Goal: Task Accomplishment & Management: Complete application form

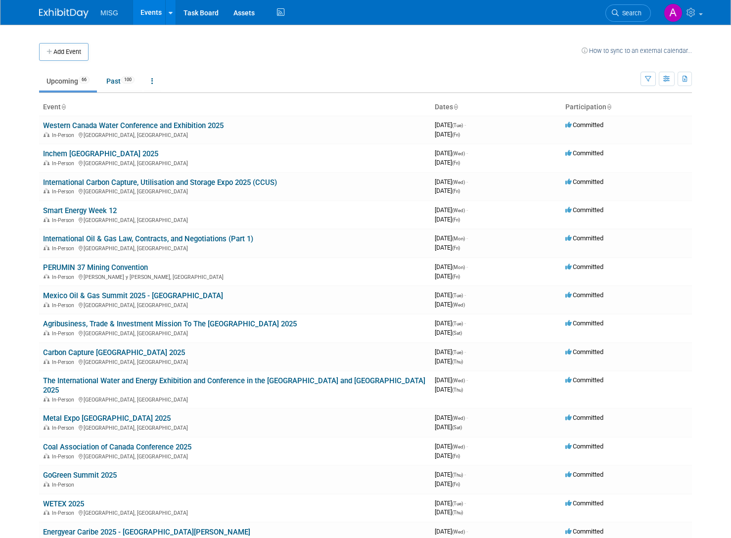
click at [72, 33] on div "Add Event How to sync to an external calendar..." at bounding box center [365, 47] width 653 height 28
click at [73, 43] on button "Add Event" at bounding box center [63, 52] width 49 height 18
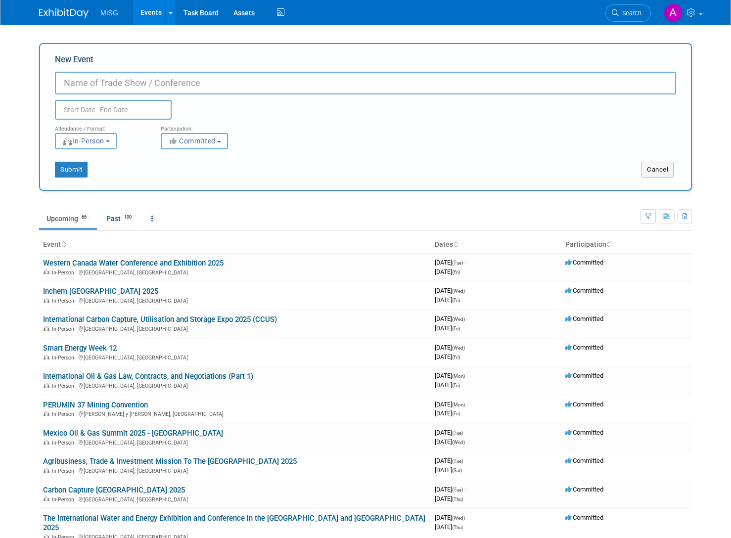
click at [177, 137] on icon "button" at bounding box center [173, 140] width 11 height 7
click at [278, 120] on div "Attendance / Format: <img src="https://www.exhibitday.com/Images/Format-InPerso…" at bounding box center [365, 135] width 636 height 30
click at [29, 107] on body "MISG Events Add Event Bulk Upload Events Shareable Event Boards Recently Viewed…" at bounding box center [365, 277] width 731 height 538
click at [648, 168] on button "Cancel" at bounding box center [657, 170] width 32 height 16
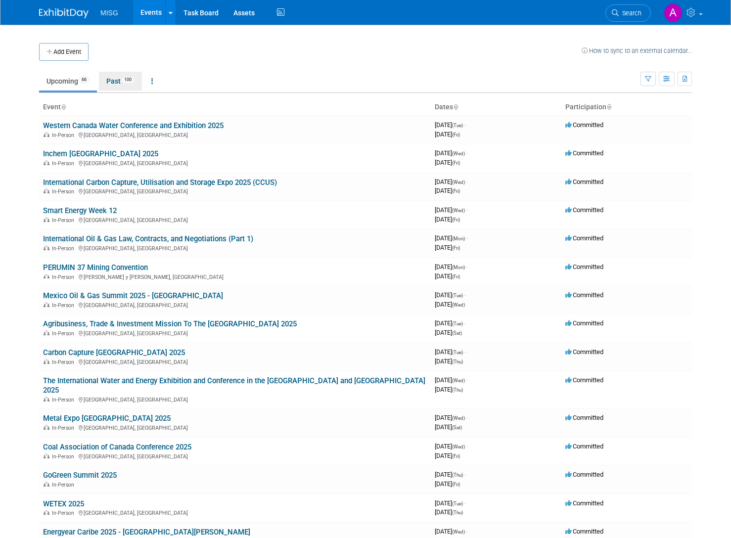
click at [114, 72] on link "Past 100" at bounding box center [120, 81] width 43 height 19
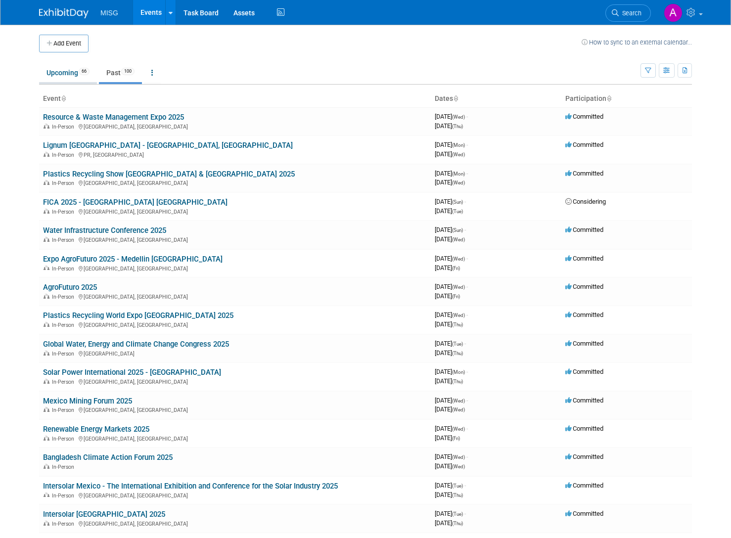
click at [67, 74] on link "Upcoming 66" at bounding box center [68, 72] width 58 height 19
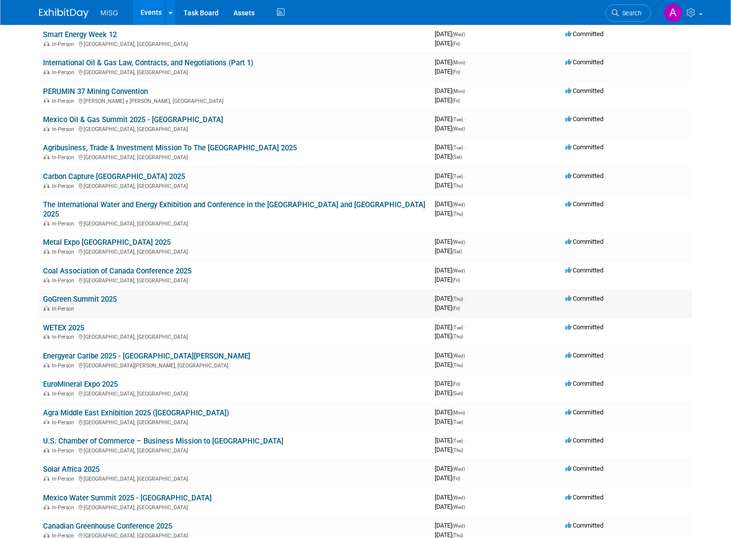
scroll to position [297, 0]
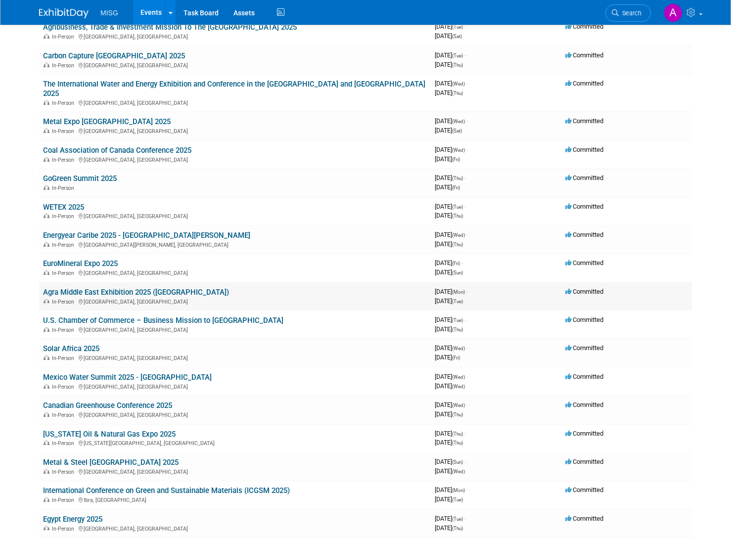
click at [119, 288] on link "Agra Middle East Exhibition 2025 ([GEOGRAPHIC_DATA])" at bounding box center [136, 292] width 186 height 9
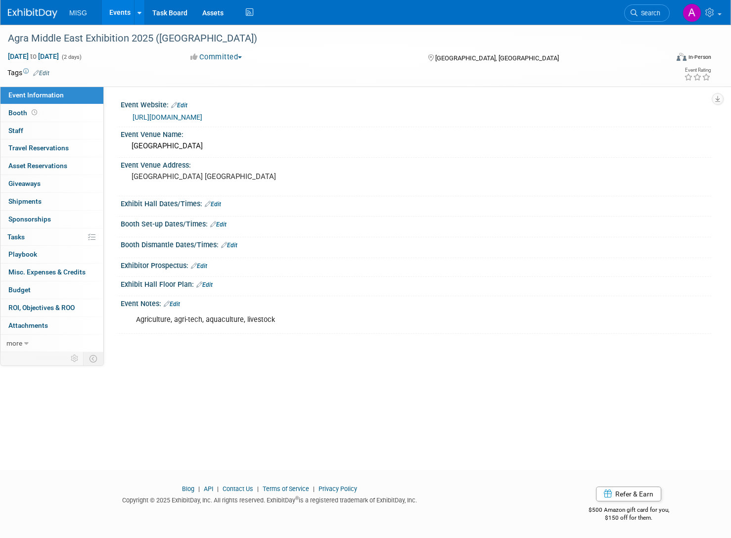
drag, startPoint x: 216, startPoint y: 37, endPoint x: -12, endPoint y: 39, distance: 228.0
click at [0, 39] on html "MISG Events Add Event Bulk Upload Events Shareable Event Boards Recently Viewed…" at bounding box center [365, 269] width 731 height 538
click at [33, 41] on div "Agra Middle East Exhibition 2025 ([GEOGRAPHIC_DATA])" at bounding box center [327, 39] width 647 height 18
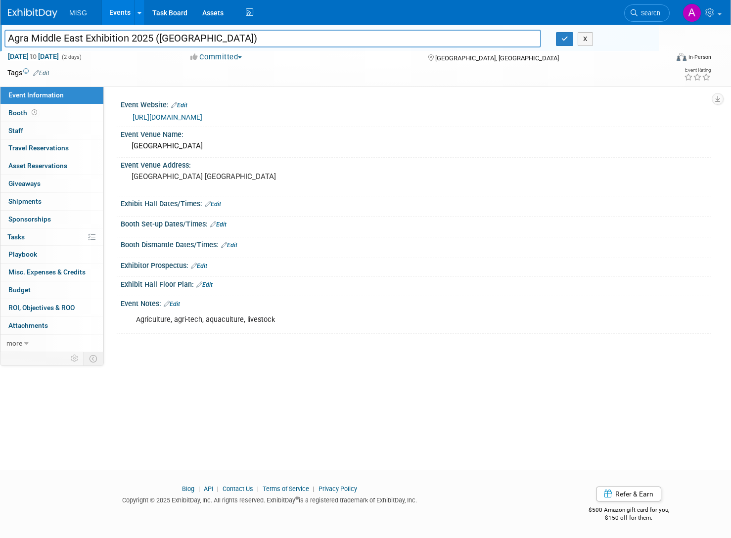
click at [33, 41] on input "Agra Middle East Exhibition 2025 ([GEOGRAPHIC_DATA])" at bounding box center [272, 38] width 537 height 17
drag, startPoint x: 8, startPoint y: 55, endPoint x: 46, endPoint y: 57, distance: 37.6
click at [46, 57] on span "Oct 6, 2025 to Oct 7, 2025" at bounding box center [33, 56] width 52 height 9
select select "9"
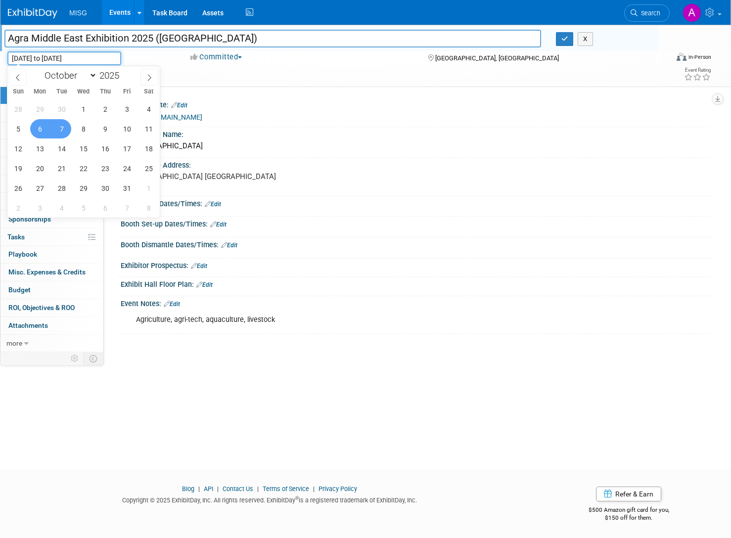
drag, startPoint x: 11, startPoint y: 56, endPoint x: 48, endPoint y: 58, distance: 36.6
click at [48, 58] on input "Oct 6, 2025 to Oct 7, 2025" at bounding box center [64, 58] width 114 height 14
drag, startPoint x: 56, startPoint y: 55, endPoint x: 98, endPoint y: 57, distance: 42.1
click at [98, 57] on input "Oct 6, 2025 to Oct 7, 2025" at bounding box center [64, 58] width 114 height 14
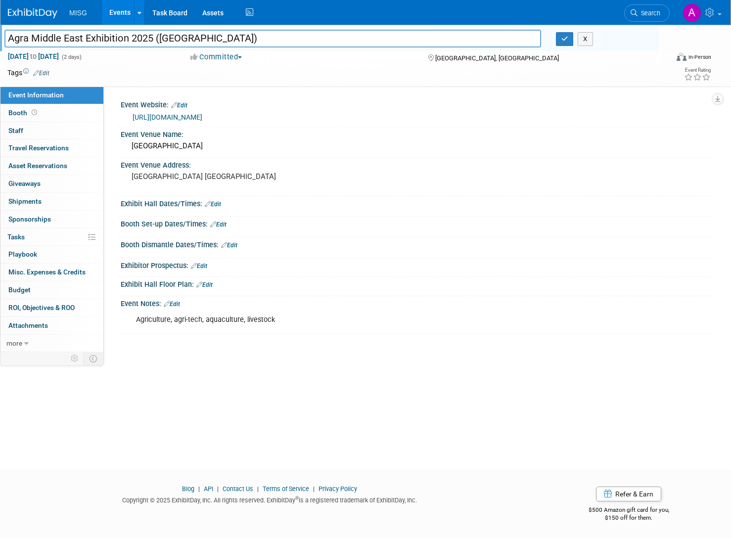
click at [289, 366] on div "Agra Middle East Exhibition 2025 (AgraME) Agra Middle East Exhibition 2025 (Agr…" at bounding box center [365, 238] width 731 height 427
drag, startPoint x: 219, startPoint y: 145, endPoint x: 120, endPoint y: 145, distance: 99.4
click at [120, 145] on div "Event Venue Name: Dubai World Trade Center" at bounding box center [413, 142] width 595 height 31
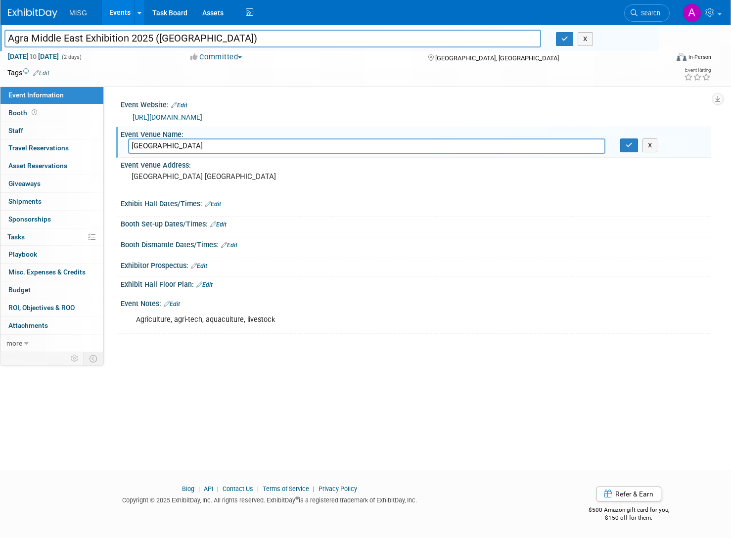
click at [188, 141] on input "Dubai World Trade Center" at bounding box center [366, 145] width 477 height 15
click at [150, 176] on pre "Dubai UAE" at bounding box center [244, 176] width 225 height 9
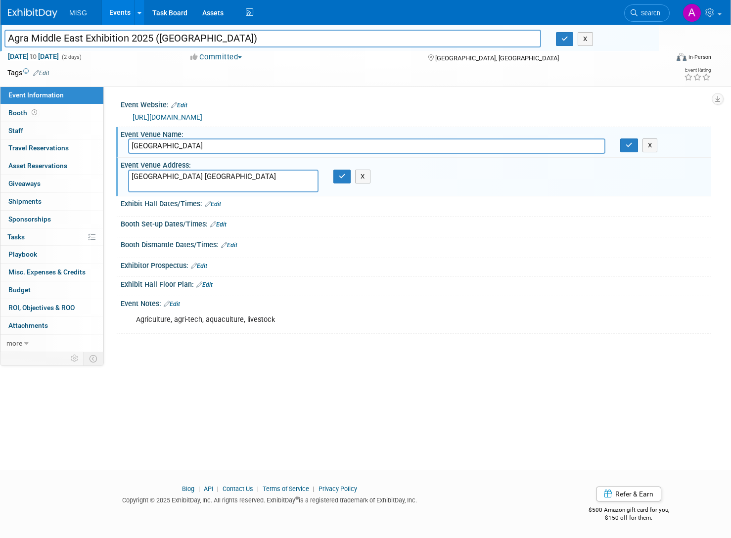
click at [150, 176] on textarea "Dubai UAE" at bounding box center [223, 181] width 190 height 23
drag, startPoint x: 290, startPoint y: 318, endPoint x: 121, endPoint y: 317, distance: 169.1
click at [121, 318] on div "Agriculture, agri-tech, aquaculture, livestock X" at bounding box center [416, 319] width 590 height 23
copy div "Agriculture, agri-tech, aquaculture, livestock"
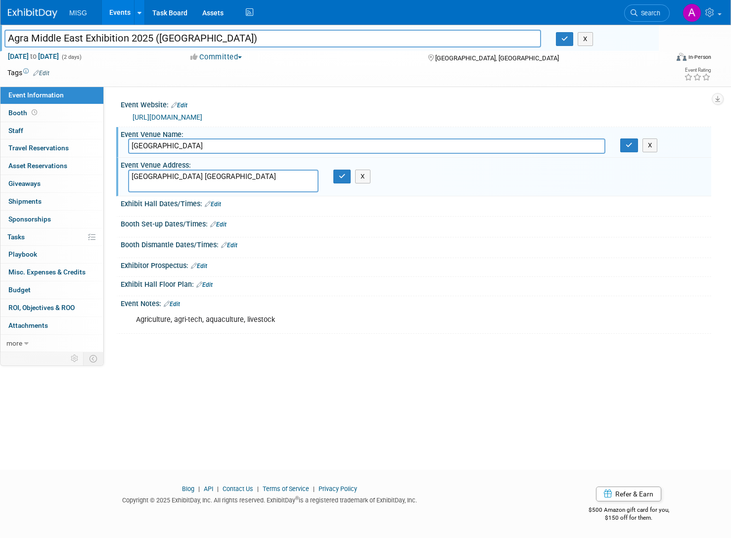
click at [109, 8] on link "Events" at bounding box center [120, 12] width 36 height 25
